Goal: Download file/media

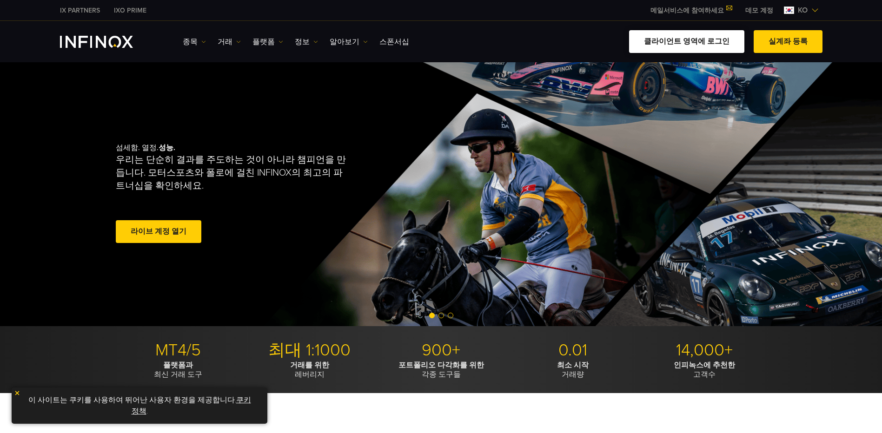
click at [689, 47] on link "클라이언트 영역에 로그인" at bounding box center [686, 41] width 115 height 23
click at [159, 232] on span at bounding box center [159, 232] width 0 height 0
click at [222, 41] on link "거래" at bounding box center [229, 41] width 23 height 11
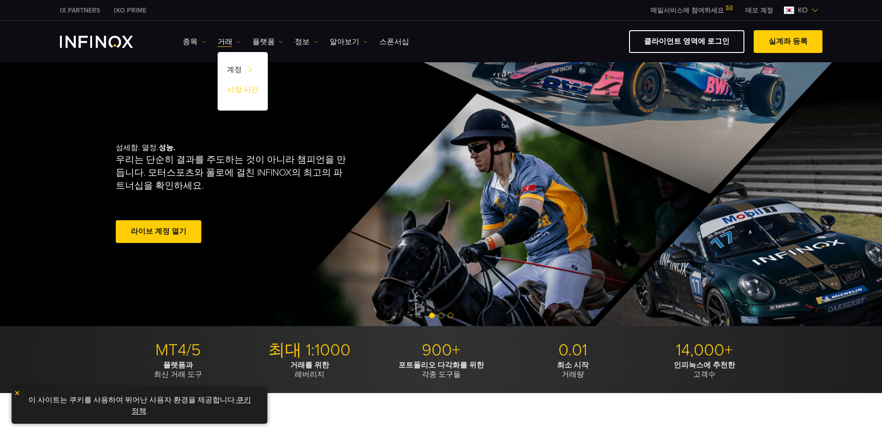
click at [239, 91] on link "시장 시간" at bounding box center [243, 91] width 50 height 20
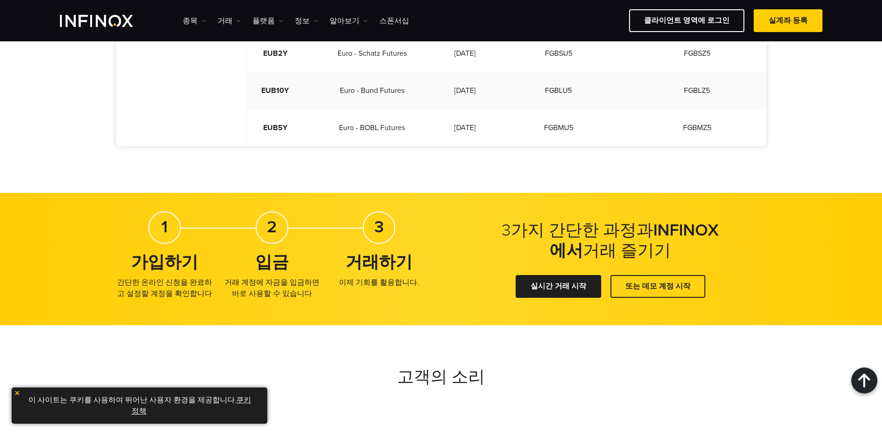
scroll to position [697, 0]
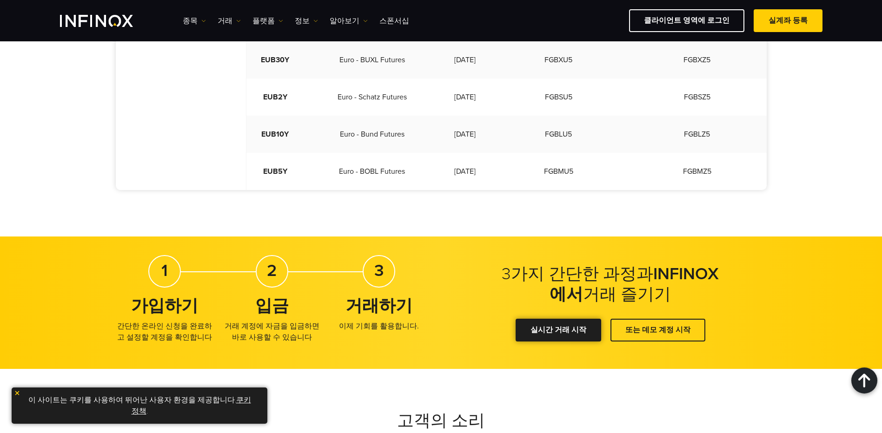
click at [564, 319] on link "실시간 거래 시작" at bounding box center [559, 330] width 86 height 23
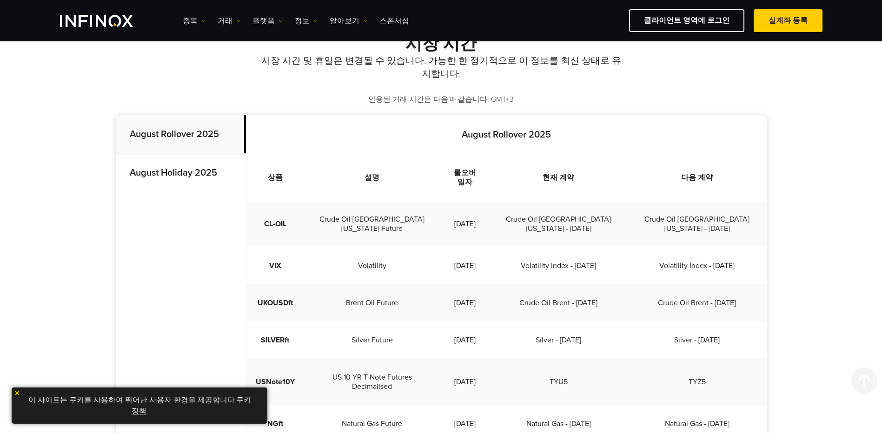
scroll to position [0, 0]
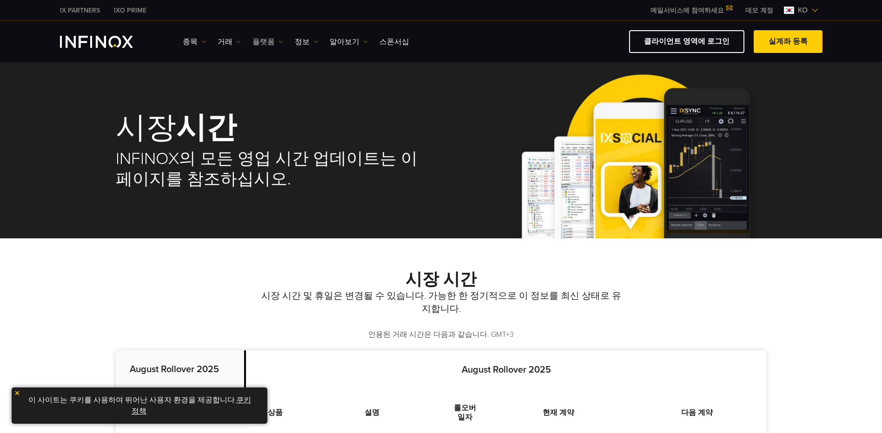
click at [262, 44] on link "플랫폼" at bounding box center [267, 41] width 31 height 11
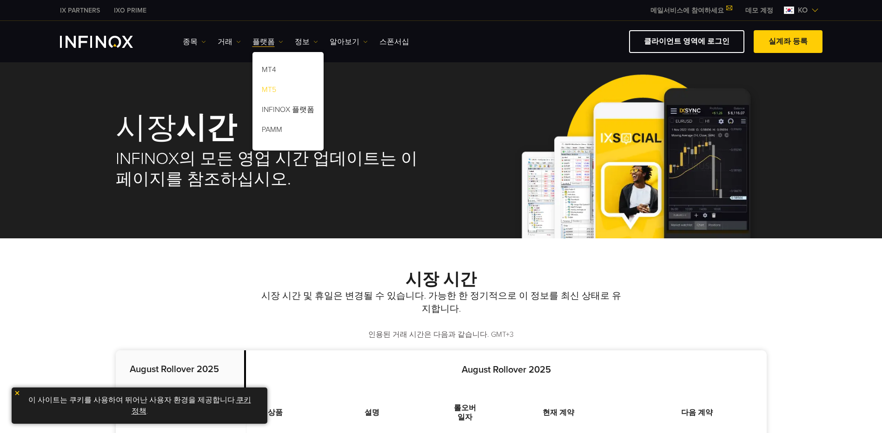
click at [265, 91] on link "MT5" at bounding box center [287, 91] width 71 height 20
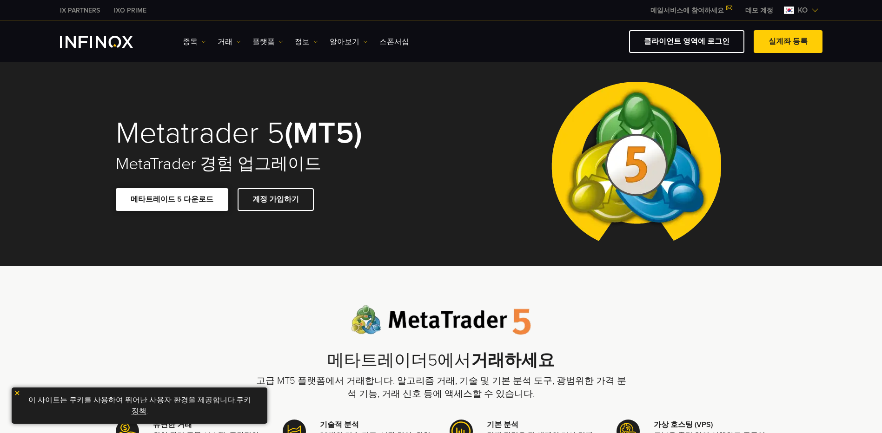
click at [175, 203] on link "메타트레이드 5 다운로드" at bounding box center [172, 199] width 112 height 23
click at [637, 79] on img at bounding box center [636, 164] width 185 height 204
